Goal: Information Seeking & Learning: Learn about a topic

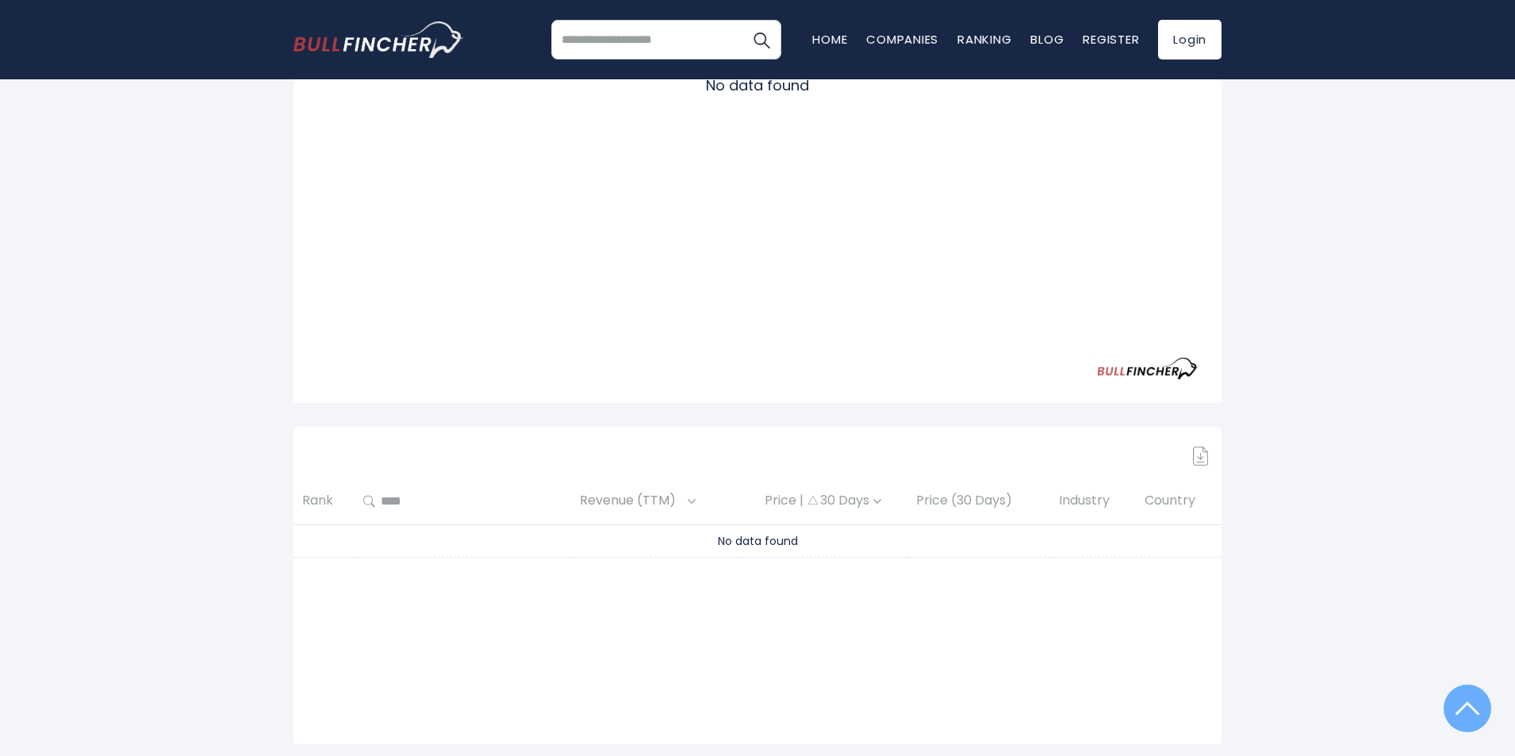
scroll to position [317, 0]
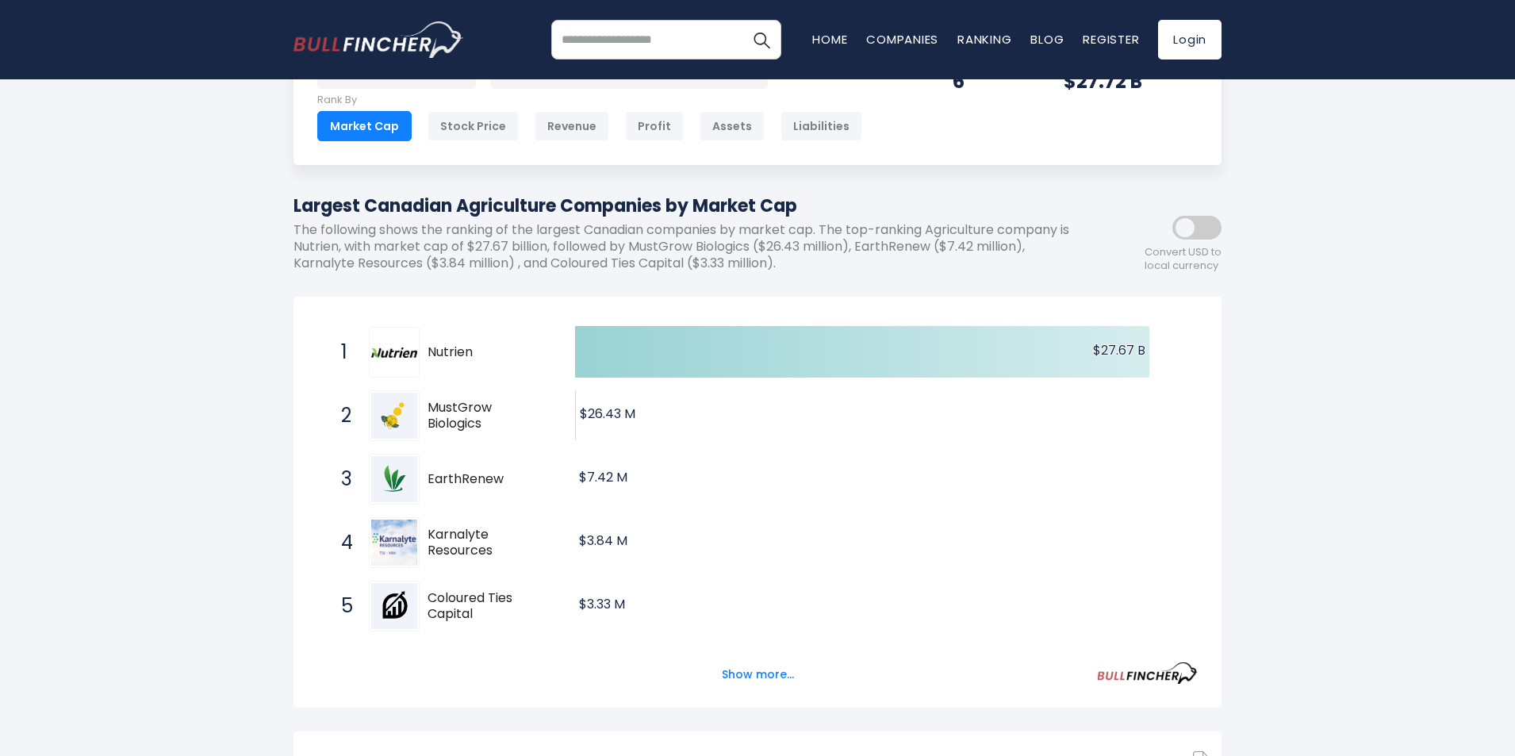
scroll to position [79, 0]
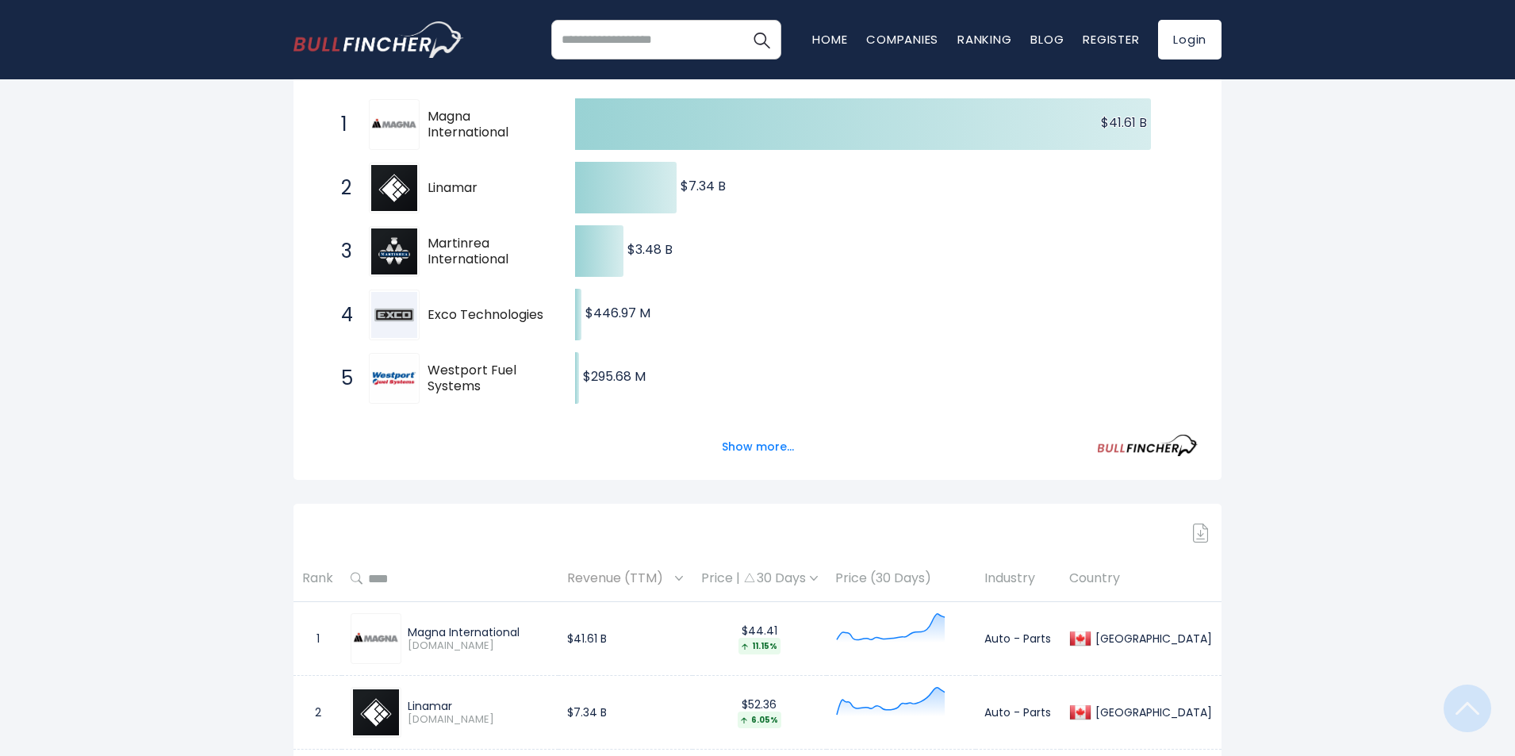
scroll to position [317, 0]
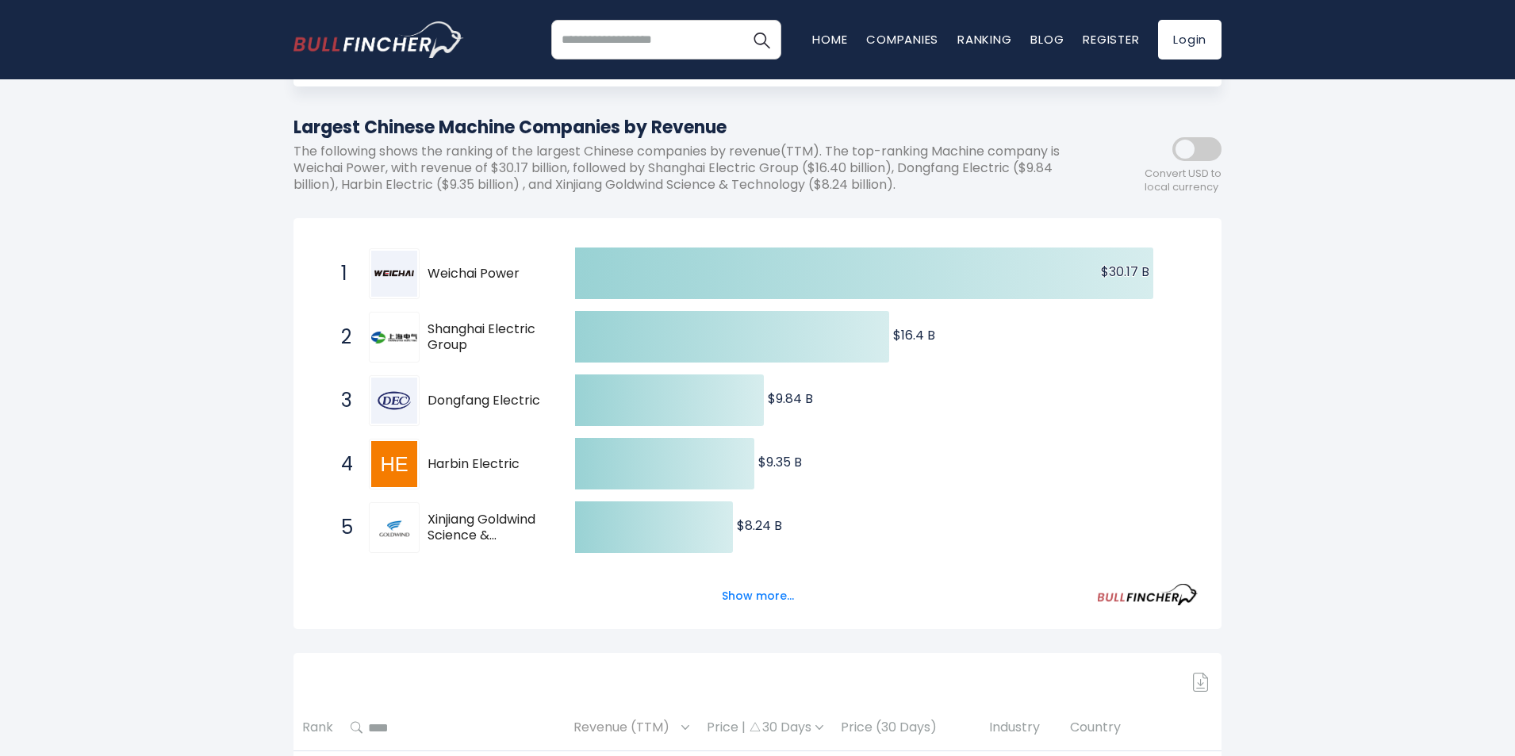
scroll to position [159, 0]
click at [491, 526] on span "Xinjiang Goldwind Science & Technology" at bounding box center [488, 526] width 120 height 33
click at [515, 518] on span "Xinjiang Goldwind Science & Technology" at bounding box center [488, 526] width 120 height 33
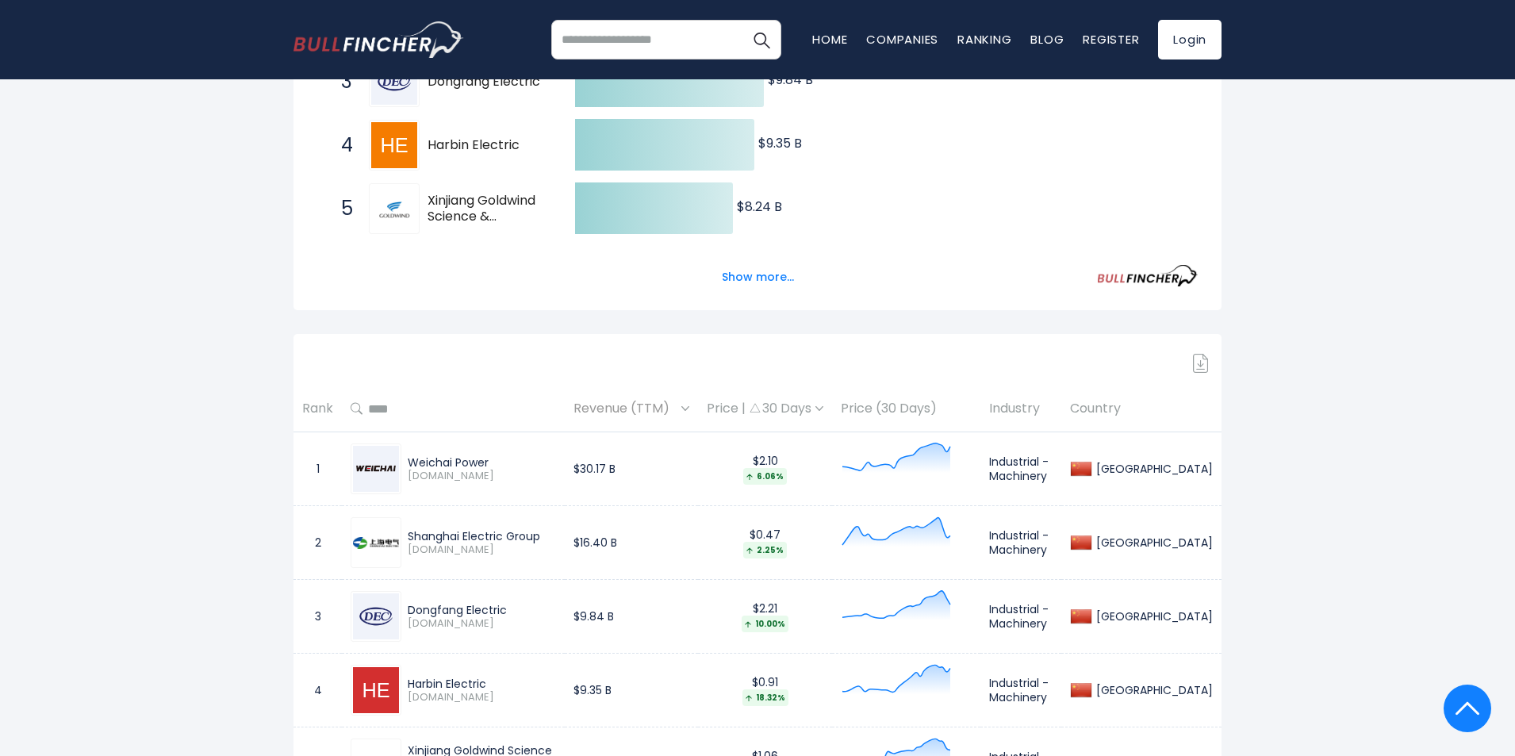
scroll to position [635, 0]
